Goal: Information Seeking & Learning: Learn about a topic

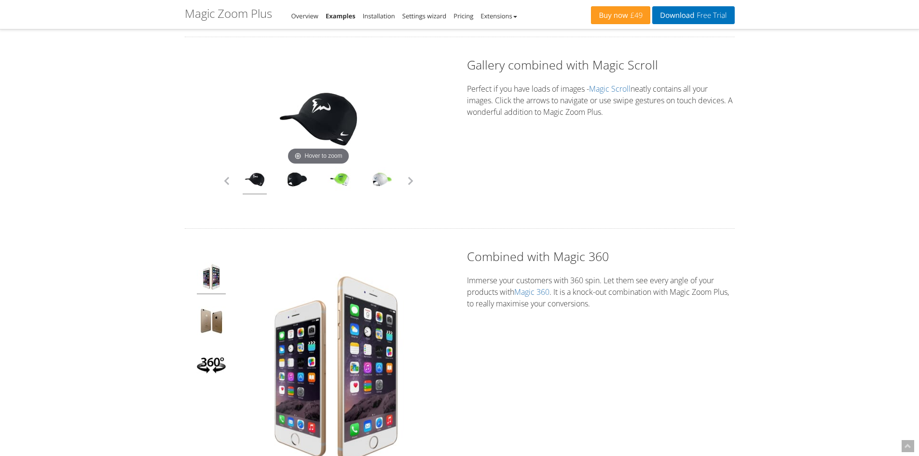
scroll to position [2413, 0]
click at [412, 178] on button "button" at bounding box center [410, 180] width 14 height 14
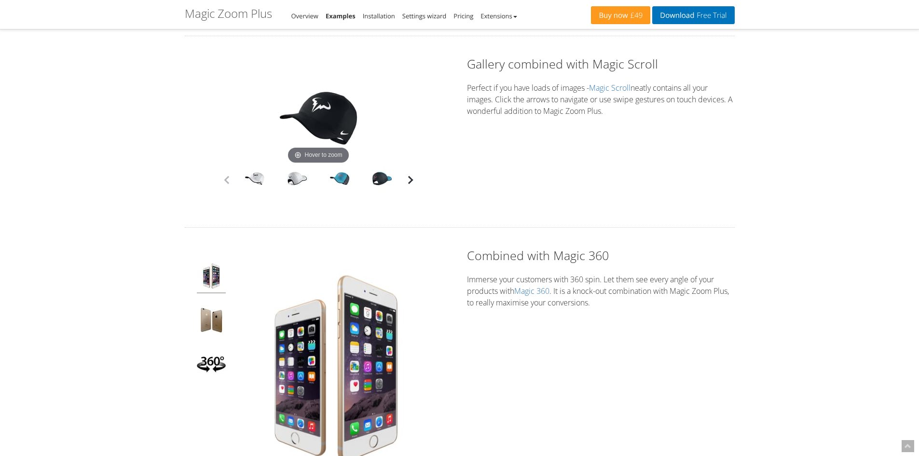
click at [412, 178] on button "button" at bounding box center [410, 180] width 14 height 14
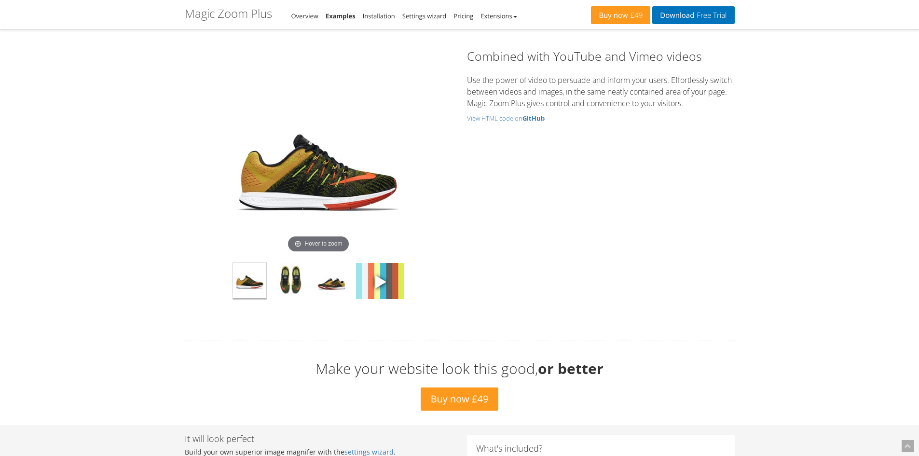
scroll to position [2895, 0]
click at [295, 284] on img at bounding box center [290, 280] width 33 height 36
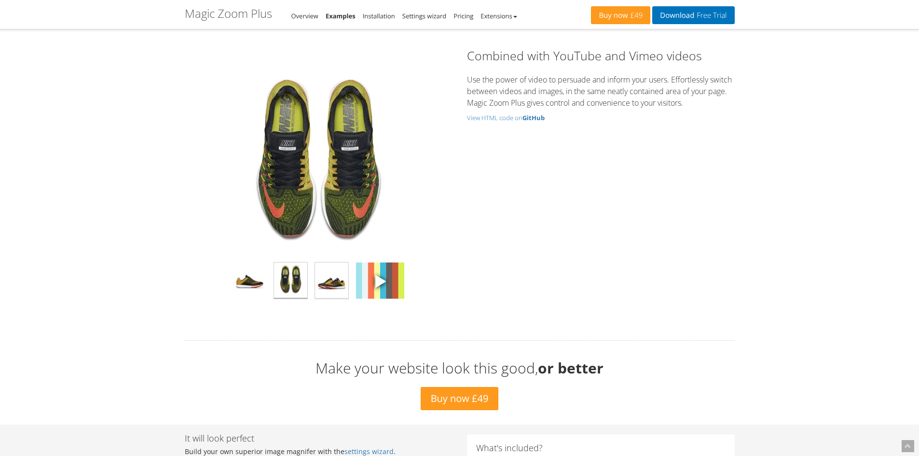
click at [327, 283] on img at bounding box center [331, 280] width 33 height 36
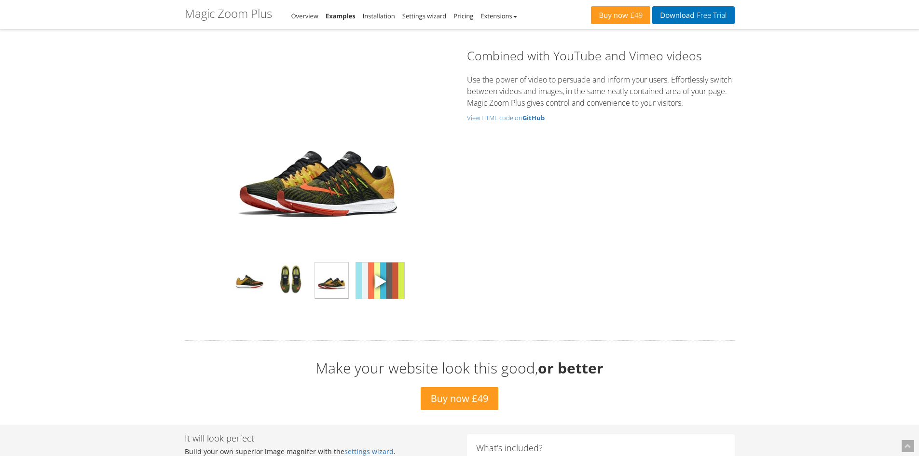
click at [373, 279] on span at bounding box center [380, 281] width 14 height 14
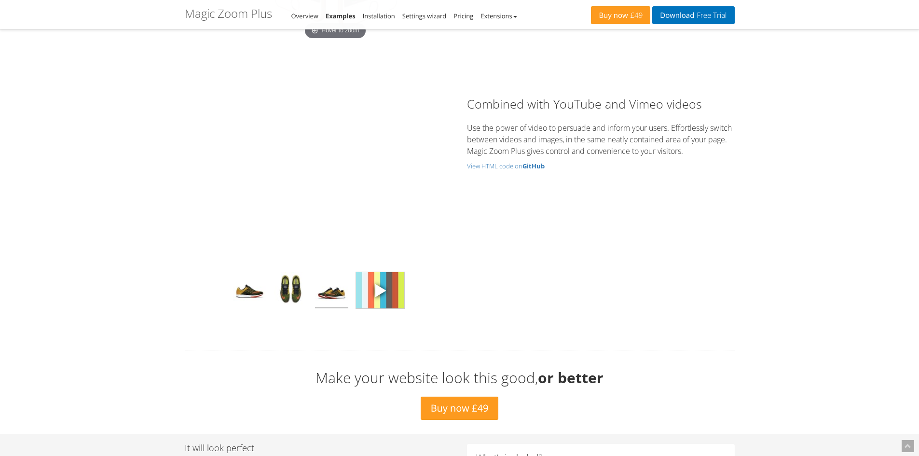
scroll to position [2799, 0]
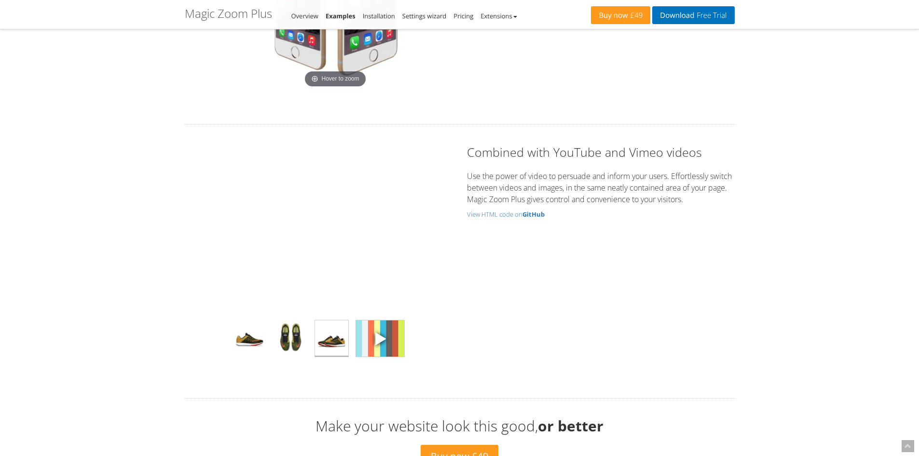
click at [334, 346] on img at bounding box center [331, 338] width 33 height 36
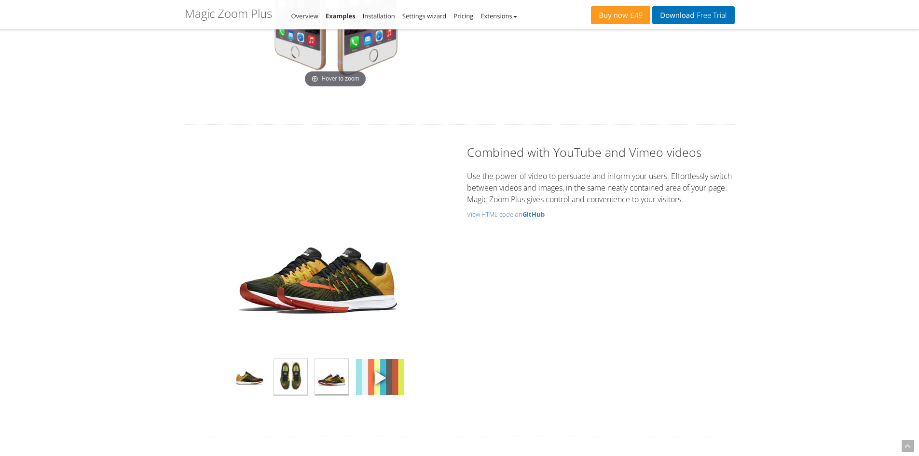
click at [284, 369] on img at bounding box center [290, 377] width 33 height 36
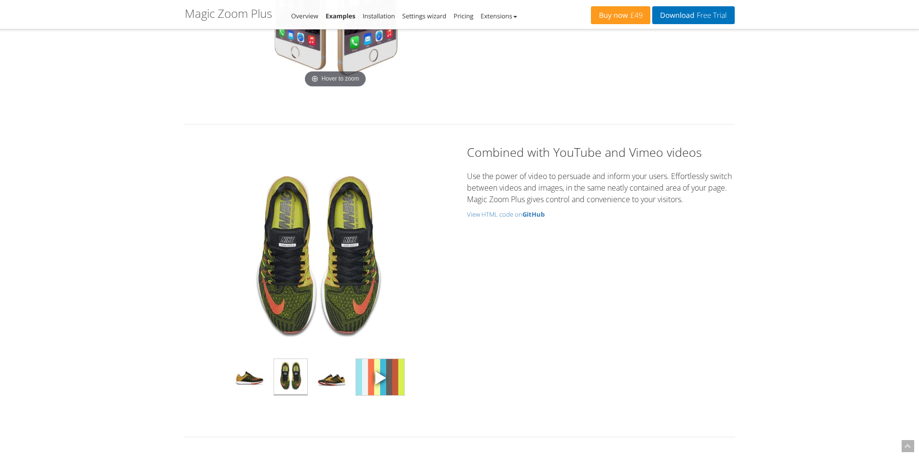
click at [363, 370] on img at bounding box center [380, 377] width 48 height 36
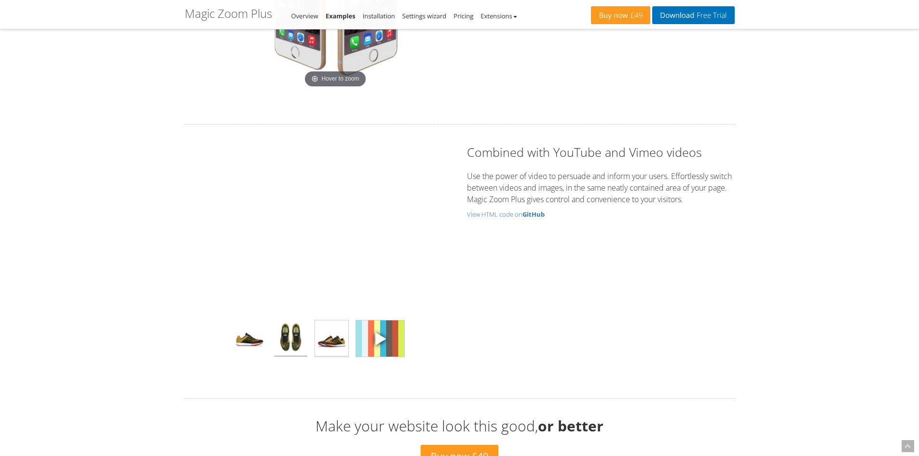
click at [337, 335] on img at bounding box center [331, 338] width 33 height 36
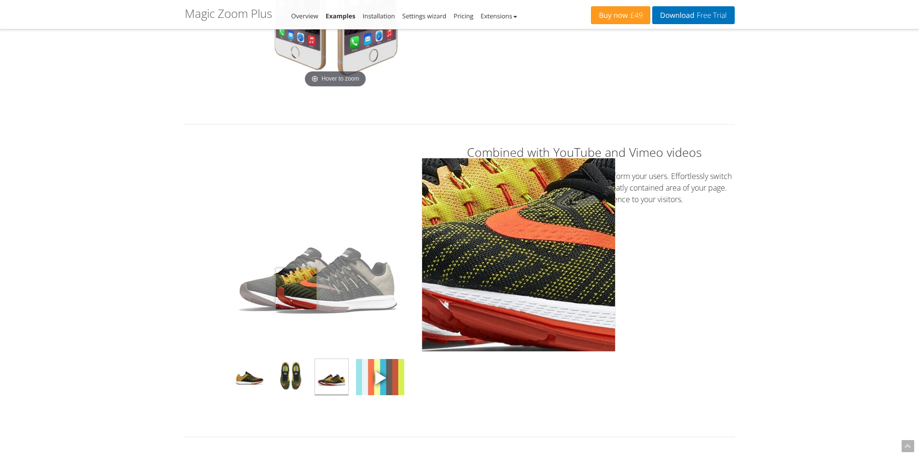
drag, startPoint x: 296, startPoint y: 289, endPoint x: 460, endPoint y: 284, distance: 163.6
click at [398, 281] on img at bounding box center [318, 254] width 193 height 193
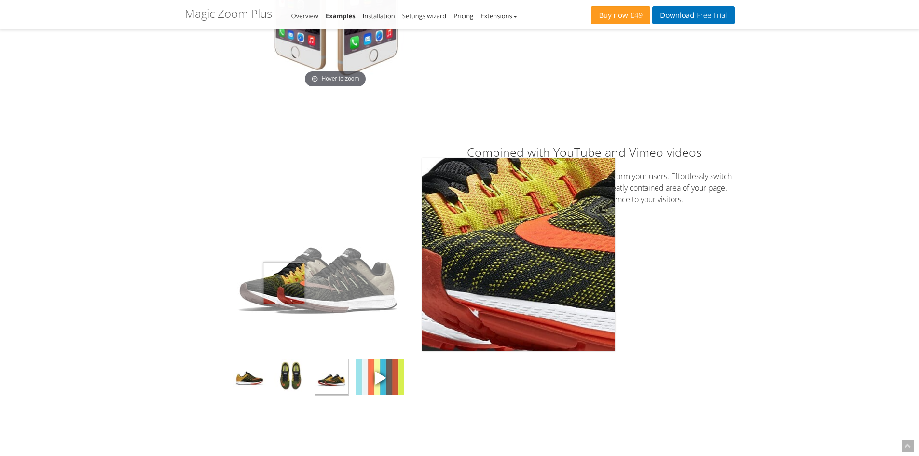
drag, startPoint x: 336, startPoint y: 273, endPoint x: 509, endPoint y: 276, distance: 172.3
click at [441, 275] on div "Click to expand" at bounding box center [318, 254] width 249 height 193
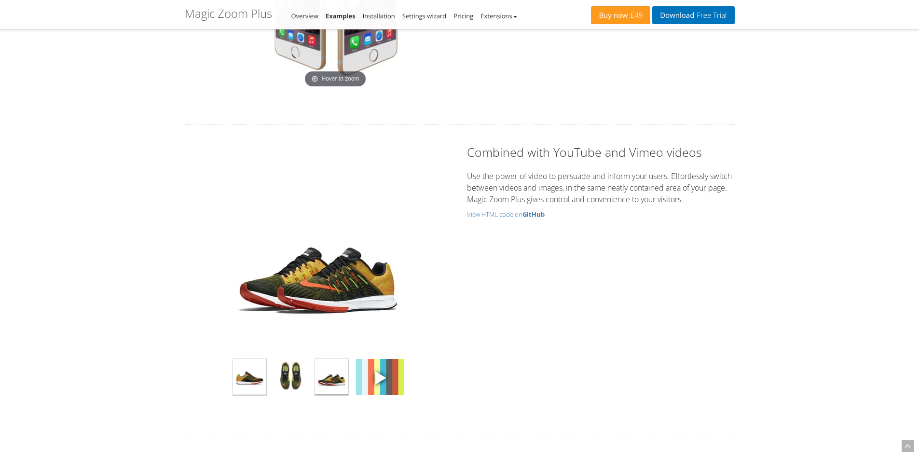
drag, startPoint x: 249, startPoint y: 372, endPoint x: 259, endPoint y: 364, distance: 12.1
click at [249, 372] on img at bounding box center [249, 377] width 33 height 36
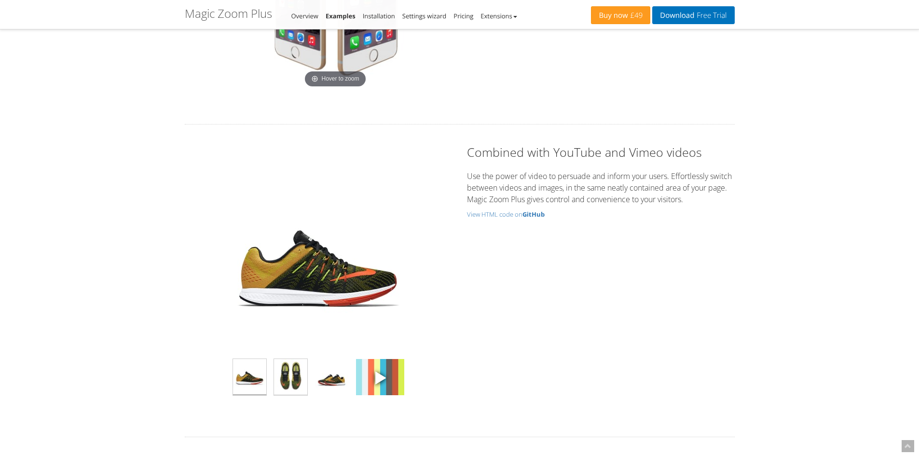
click at [280, 381] on img at bounding box center [290, 377] width 33 height 36
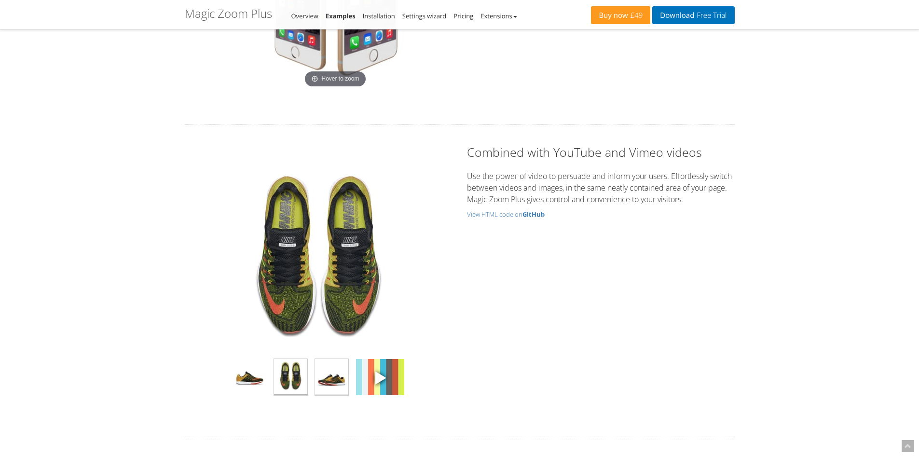
click at [329, 378] on img at bounding box center [331, 377] width 33 height 36
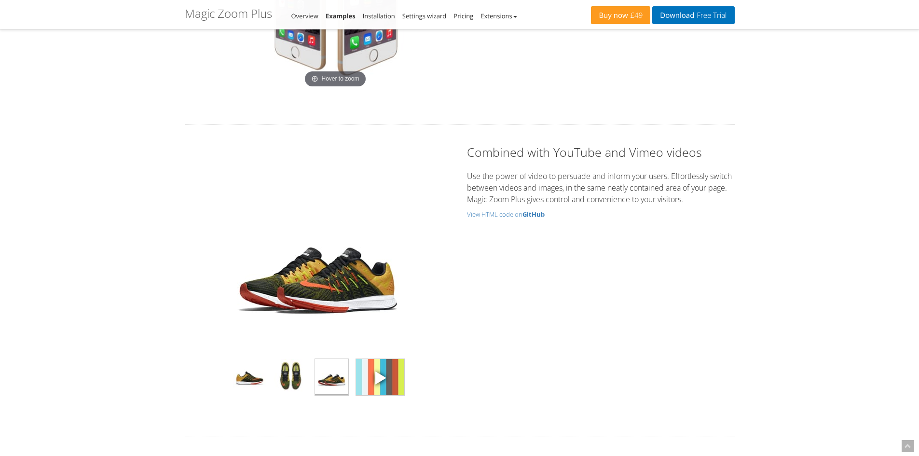
click at [377, 366] on img at bounding box center [380, 377] width 48 height 36
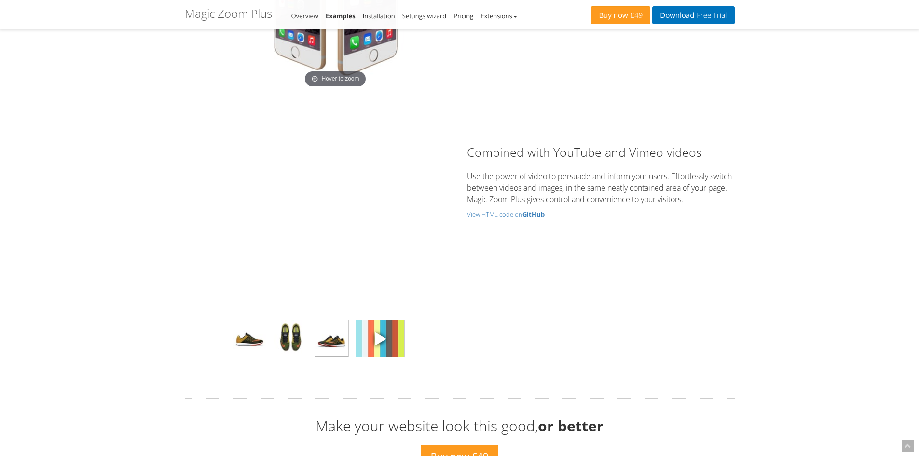
click at [333, 354] on img at bounding box center [331, 338] width 33 height 36
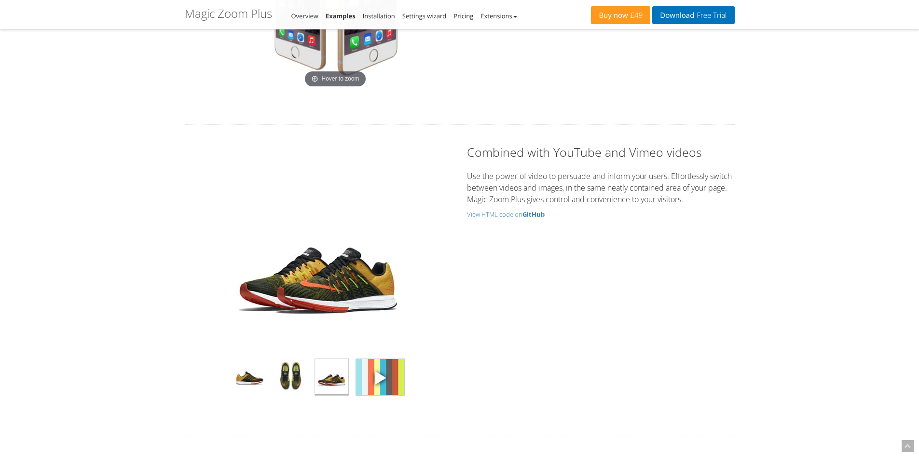
click at [388, 371] on img at bounding box center [380, 377] width 48 height 36
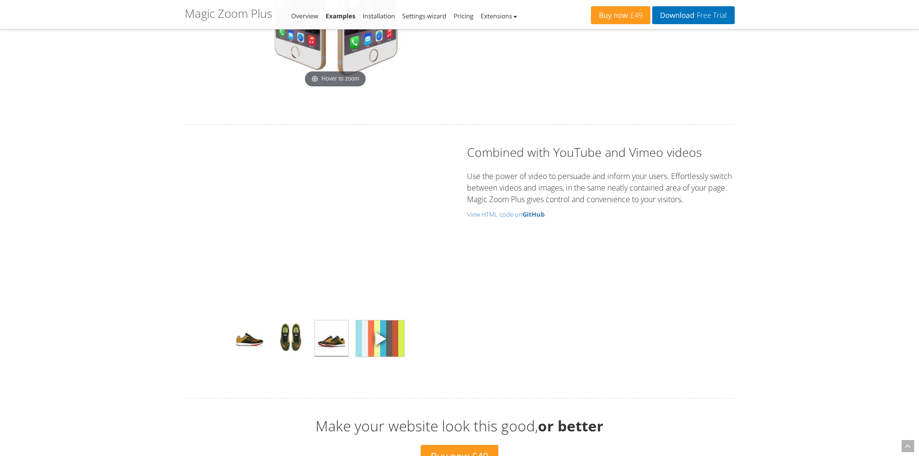
click at [326, 341] on img at bounding box center [331, 338] width 33 height 36
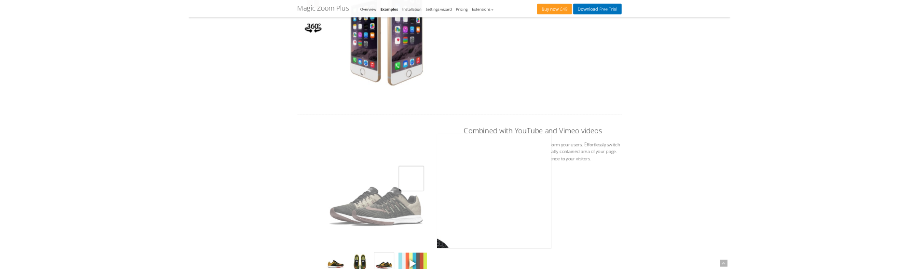
scroll to position [2654, 0]
